Goal: Transaction & Acquisition: Purchase product/service

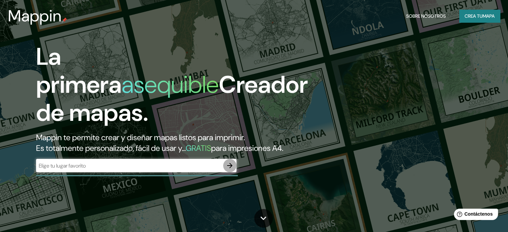
click at [226, 170] on icon "button" at bounding box center [230, 166] width 8 height 8
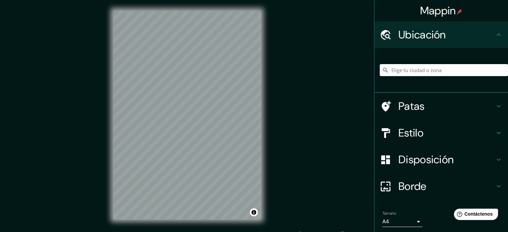
scroll to position [4, 0]
click at [391, 70] on input "Elige tu ciudad o zona" at bounding box center [443, 70] width 128 height 12
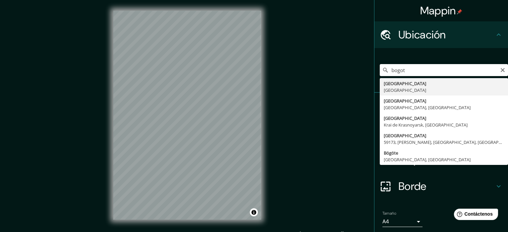
type input "[GEOGRAPHIC_DATA], [GEOGRAPHIC_DATA]"
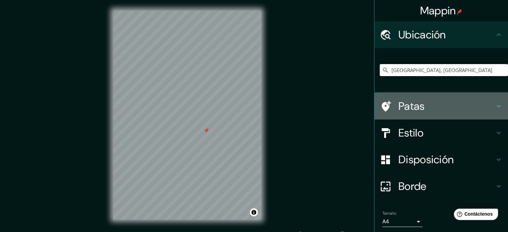
click at [494, 107] on icon at bounding box center [498, 106] width 8 height 8
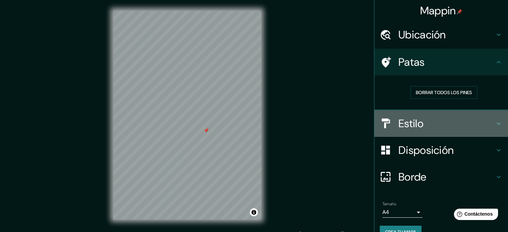
click at [494, 121] on icon at bounding box center [498, 123] width 8 height 8
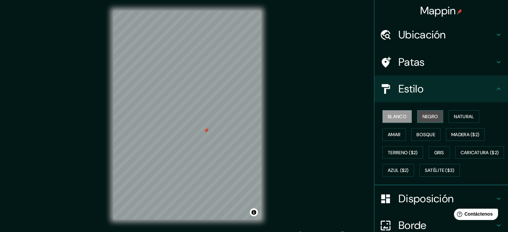
click at [423, 115] on font "Negro" at bounding box center [430, 116] width 16 height 6
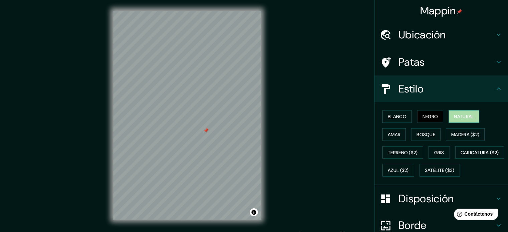
click at [449, 117] on button "Natural" at bounding box center [463, 116] width 31 height 13
click at [392, 132] on font "Amar" at bounding box center [393, 134] width 13 height 6
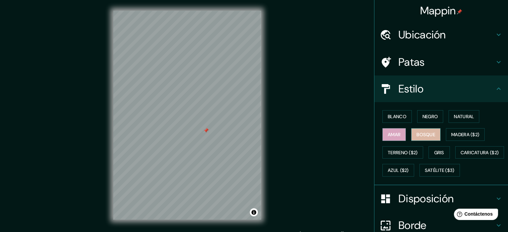
click at [417, 133] on font "Bosque" at bounding box center [425, 134] width 19 height 6
click at [446, 133] on button "Madera ($2)" at bounding box center [465, 134] width 39 height 13
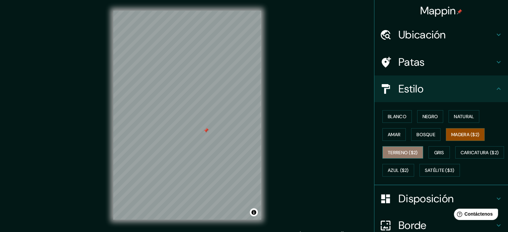
click at [396, 153] on font "Terreno ($2)" at bounding box center [402, 153] width 30 height 6
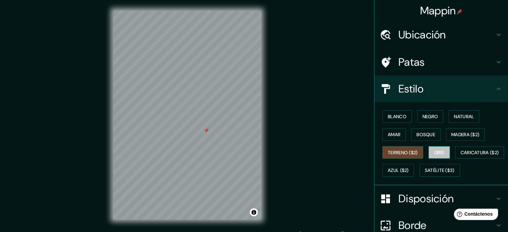
click at [435, 153] on font "Gris" at bounding box center [439, 153] width 10 height 6
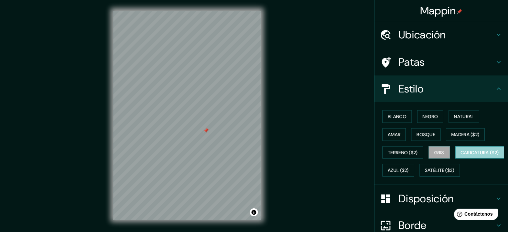
click at [460, 156] on font "Caricatura ($2)" at bounding box center [479, 153] width 38 height 6
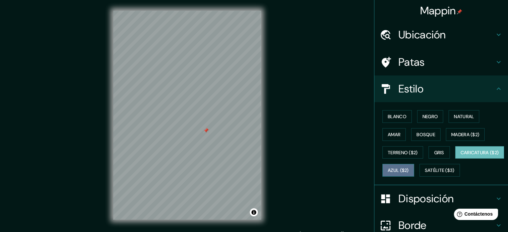
click at [409, 169] on font "Azul ($2)" at bounding box center [397, 171] width 21 height 6
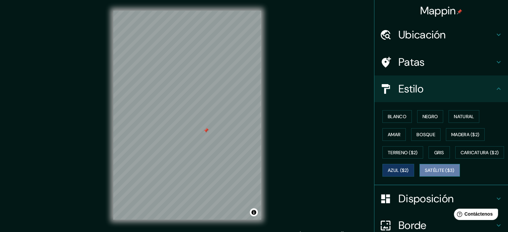
click at [419, 177] on button "Satélite ($3)" at bounding box center [439, 170] width 40 height 13
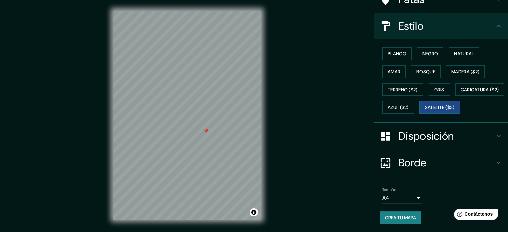
scroll to position [79, 0]
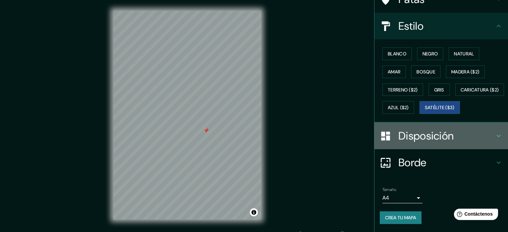
click at [488, 133] on h4 "Disposición" at bounding box center [446, 135] width 96 height 13
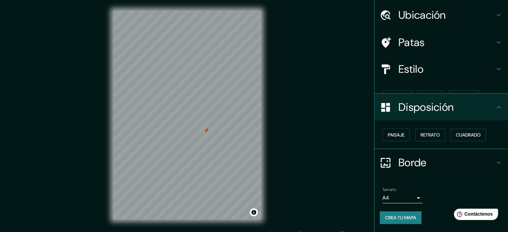
scroll to position [8, 0]
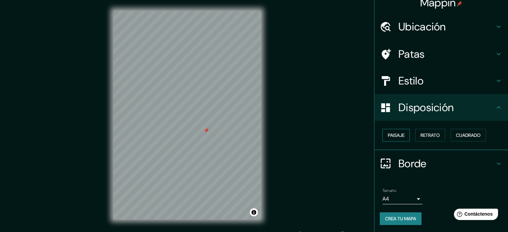
click at [391, 136] on font "Paisaje" at bounding box center [395, 135] width 17 height 6
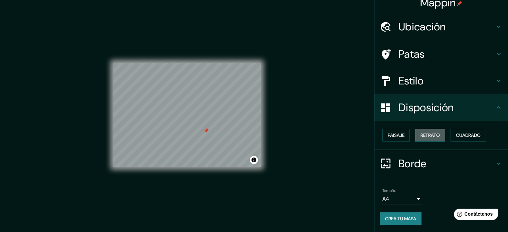
click at [430, 129] on button "Retrato" at bounding box center [430, 135] width 30 height 13
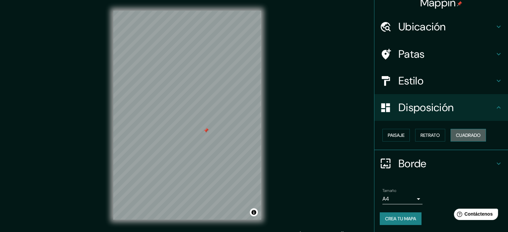
click at [460, 136] on font "Cuadrado" at bounding box center [468, 135] width 25 height 6
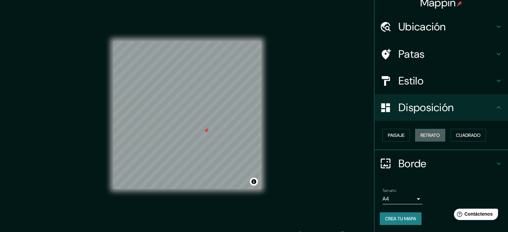
click at [421, 137] on font "Retrato" at bounding box center [429, 135] width 19 height 6
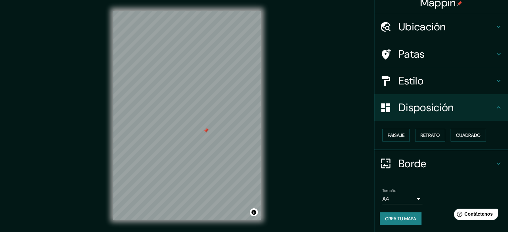
scroll to position [9, 0]
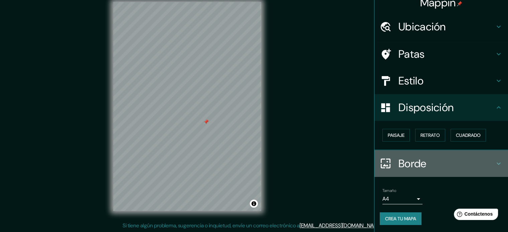
click at [450, 156] on div "Borde" at bounding box center [440, 163] width 133 height 27
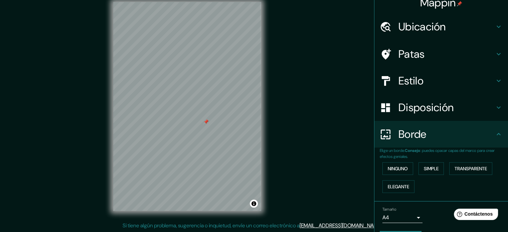
scroll to position [27, 0]
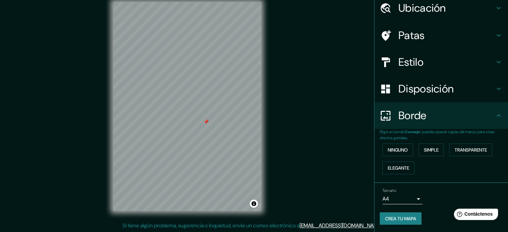
click at [334, 150] on div "Mappin Ubicación [GEOGRAPHIC_DATA], [GEOGRAPHIC_DATA] Patas Estilo Disposición …" at bounding box center [254, 111] width 508 height 241
click at [387, 217] on font "Crea tu mapa" at bounding box center [400, 219] width 31 height 6
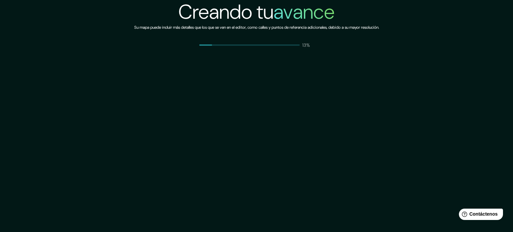
scroll to position [4, 0]
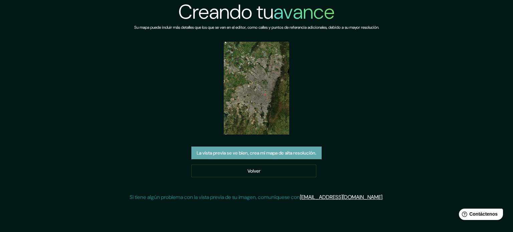
click at [235, 153] on font "La vista previa se ve bien, crea mi mapa de alta resolución." at bounding box center [256, 153] width 119 height 6
